Goal: Task Accomplishment & Management: Use online tool/utility

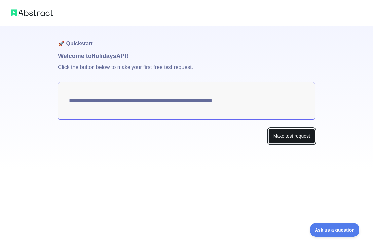
click at [288, 134] on button "Make test request" at bounding box center [291, 136] width 47 height 15
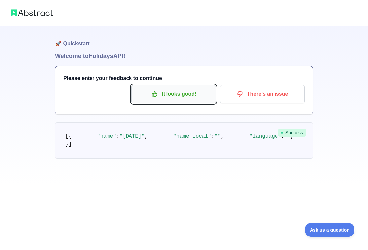
click at [183, 97] on p "It looks good!" at bounding box center [173, 94] width 75 height 11
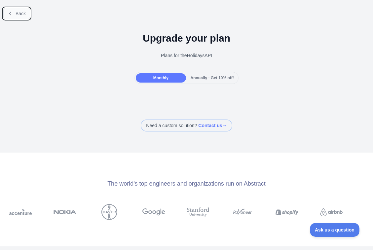
click at [20, 13] on span "Back" at bounding box center [21, 13] width 10 height 5
